Goal: Transaction & Acquisition: Obtain resource

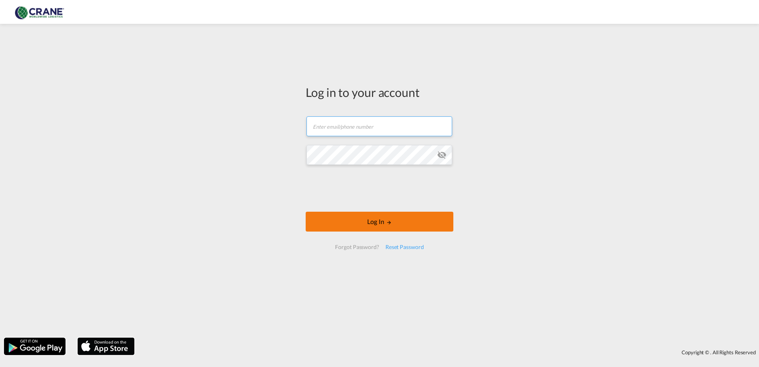
type input "[PERSON_NAME][EMAIL_ADDRESS][DOMAIN_NAME]"
click at [379, 213] on button "Log In" at bounding box center [380, 222] width 148 height 20
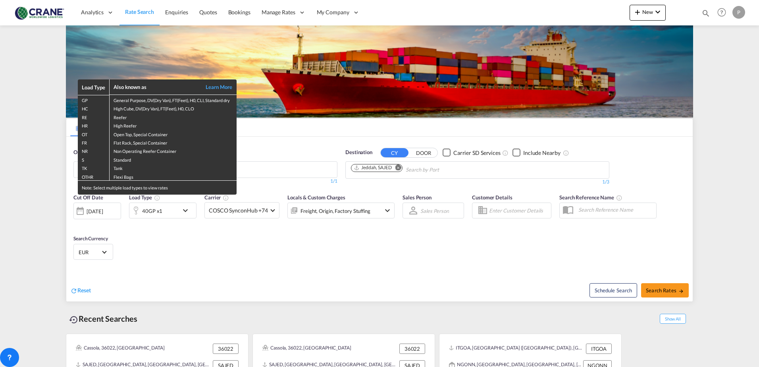
click at [86, 287] on div "Load Type Also known as Learn More GP General Purpose, DV(Dry Van), FT(Feet), H…" at bounding box center [379, 183] width 759 height 367
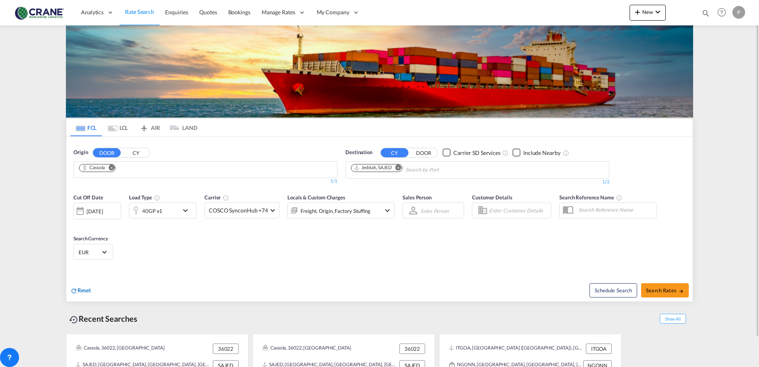
click at [83, 289] on span "Reset" at bounding box center [83, 290] width 13 height 7
click at [87, 171] on input "Chips input." at bounding box center [116, 170] width 75 height 13
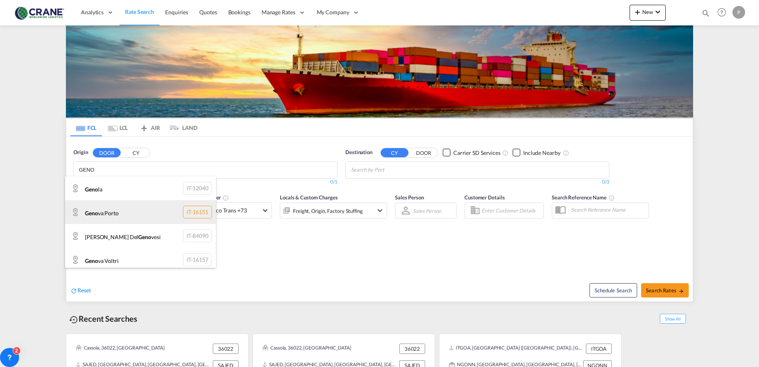
scroll to position [28, 0]
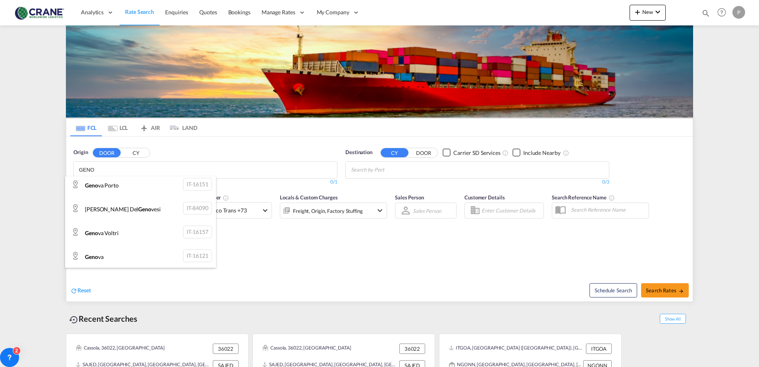
type input "GENO"
click at [132, 150] on button "CY" at bounding box center [136, 152] width 28 height 9
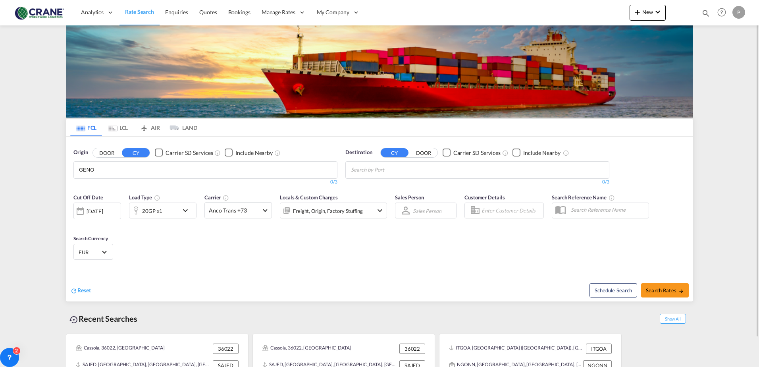
click at [110, 169] on body "Analytics Reports Dashboard Rate Search Enquiries Quotes Bookings" at bounding box center [379, 183] width 759 height 367
click at [107, 216] on div "Geno va ( Geno a) [GEOGRAPHIC_DATA] ITGOA" at bounding box center [140, 219] width 151 height 24
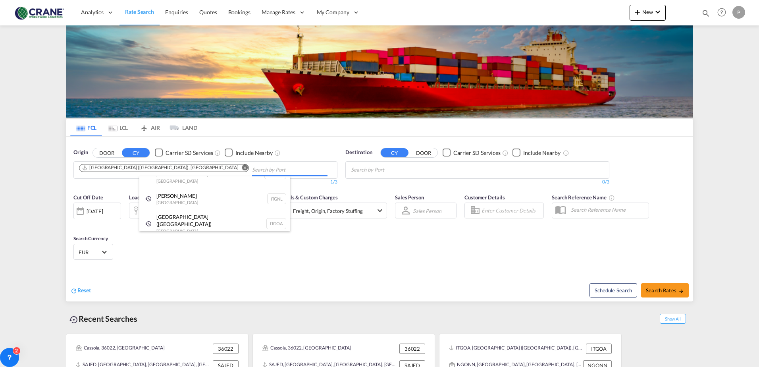
scroll to position [9, 0]
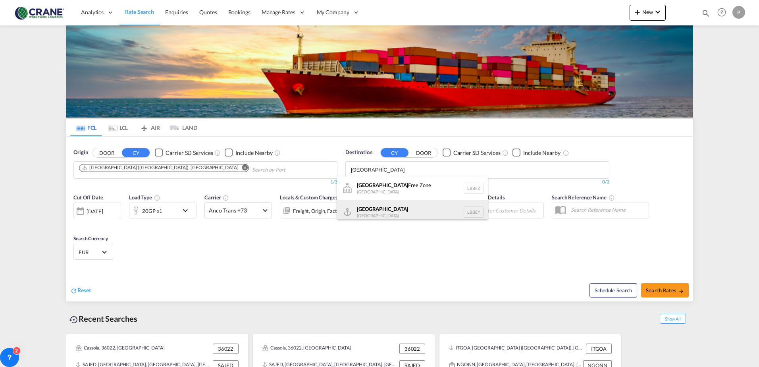
type input "[GEOGRAPHIC_DATA]"
click at [377, 214] on div "Beirut [GEOGRAPHIC_DATA] LBBEY" at bounding box center [412, 212] width 151 height 24
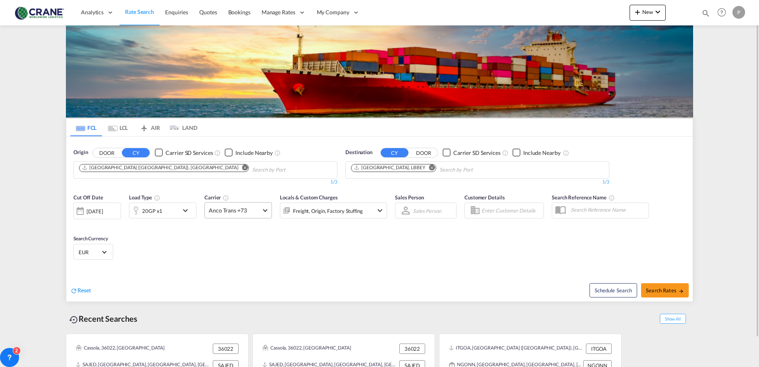
click at [233, 211] on span "Anco Trans +73" at bounding box center [235, 210] width 52 height 8
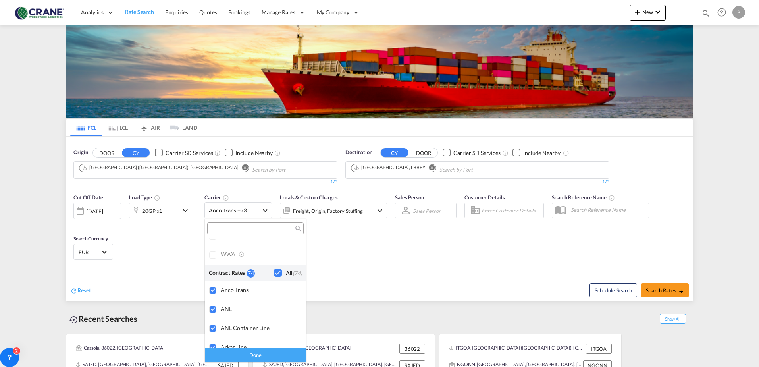
scroll to position [0, 0]
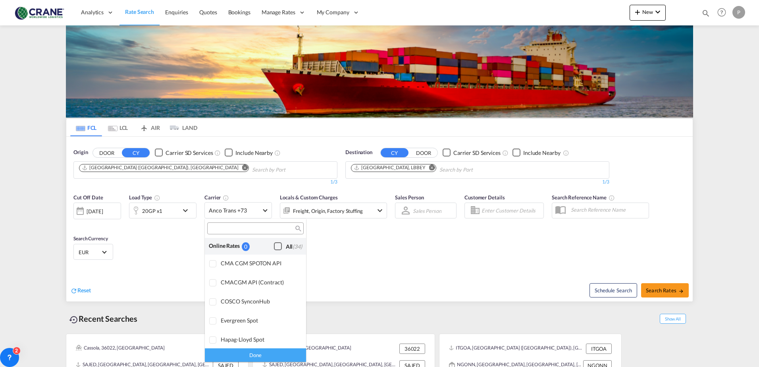
click at [274, 246] on div "Checkbox No Ink" at bounding box center [278, 246] width 8 height 8
click at [333, 258] on md-backdrop at bounding box center [379, 183] width 759 height 367
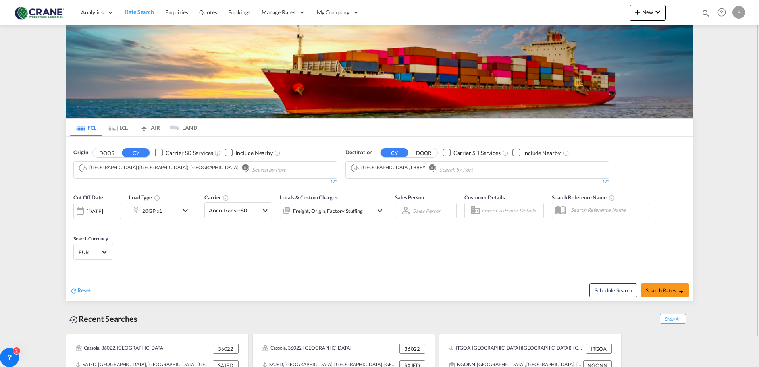
click at [183, 213] on md-icon "icon-chevron-down" at bounding box center [187, 211] width 13 height 10
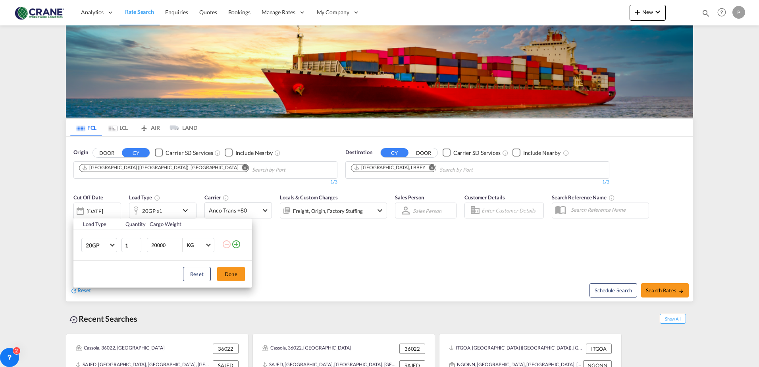
click at [238, 243] on md-icon "icon-plus-circle-outline" at bounding box center [236, 244] width 10 height 10
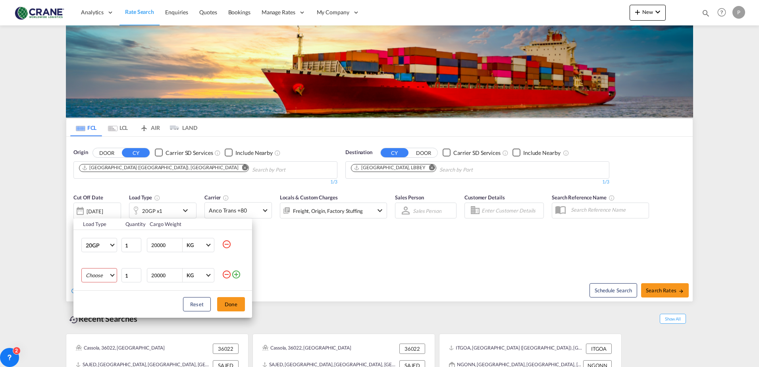
click at [111, 276] on md-select "Choose 20GP 40GP 40HC 45HC 20RE 40RE 40HR 20OT 40OT 20FR 40FR 40NR 20NR 45S 20T…" at bounding box center [99, 275] width 36 height 14
click at [94, 291] on div "40GP" at bounding box center [92, 290] width 13 height 7
click at [231, 308] on button "Done" at bounding box center [231, 304] width 28 height 14
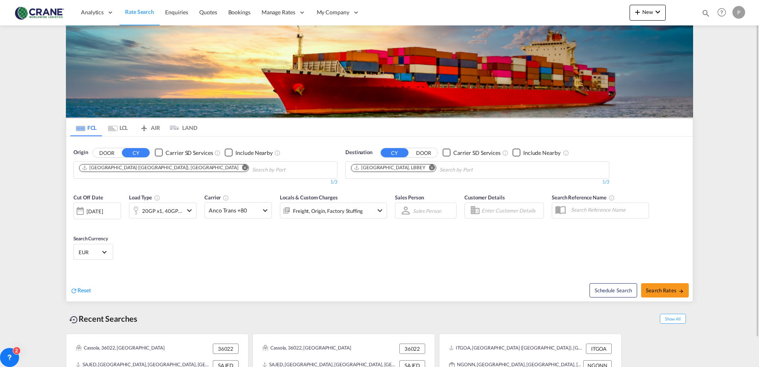
click at [193, 210] on md-icon "icon-chevron-down" at bounding box center [190, 211] width 10 height 10
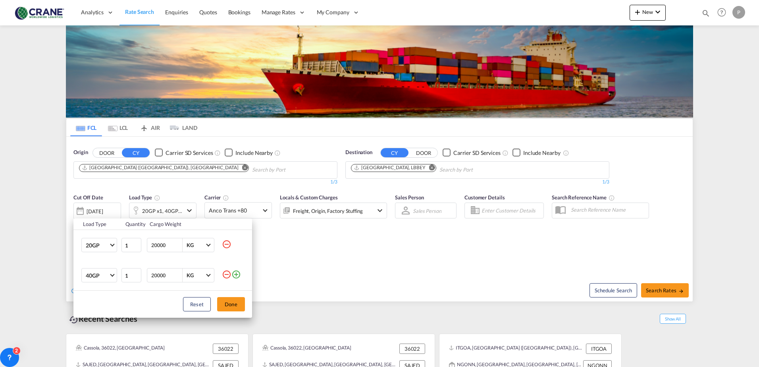
click at [226, 275] on md-icon "icon-minus-circle-outline" at bounding box center [227, 275] width 10 height 10
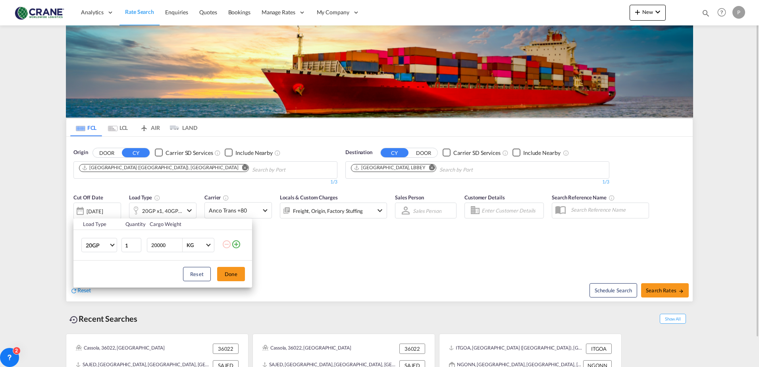
drag, startPoint x: 227, startPoint y: 275, endPoint x: 313, endPoint y: 270, distance: 86.7
click at [228, 275] on button "Done" at bounding box center [231, 274] width 28 height 14
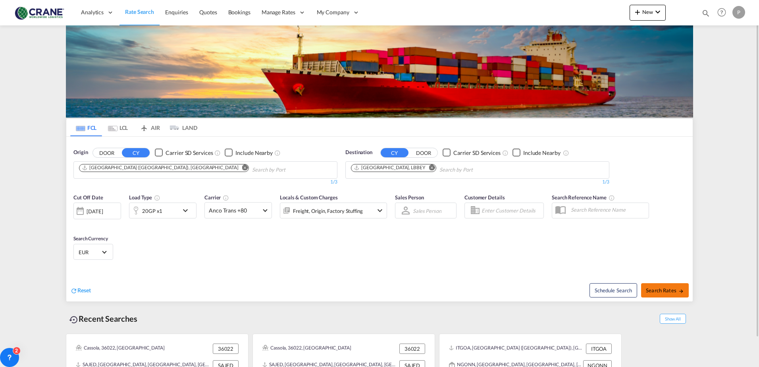
click at [658, 290] on span "Search Rates" at bounding box center [665, 290] width 38 height 6
type input "ITGOA to LBBEY / [DATE]"
